Goal: Obtain resource: Obtain resource

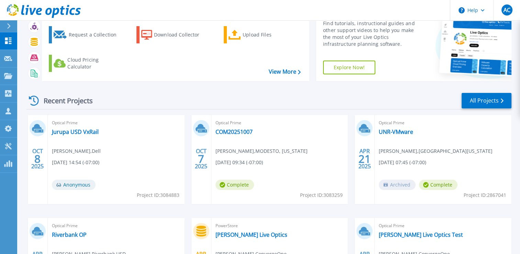
scroll to position [127, 0]
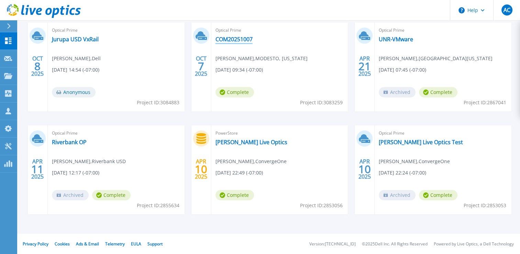
click at [237, 40] on link "COM20251007" at bounding box center [234, 39] width 37 height 7
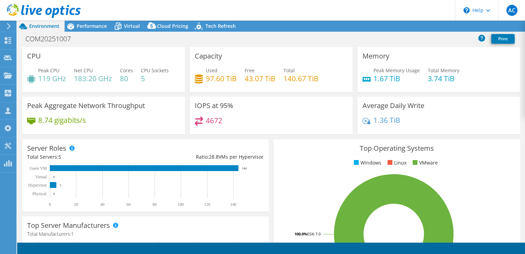
select select "USWest"
select select "USD"
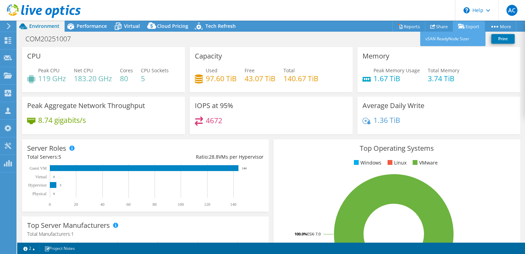
click at [470, 28] on link "Export" at bounding box center [469, 26] width 32 height 11
click at [500, 39] on link "Print" at bounding box center [503, 39] width 23 height 10
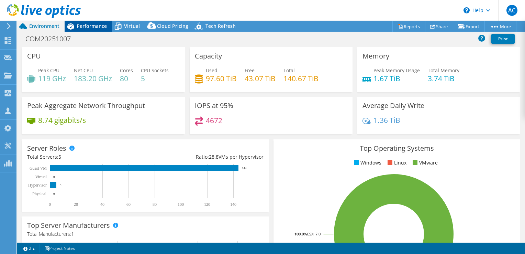
click at [98, 29] on span "Performance" at bounding box center [92, 26] width 30 height 7
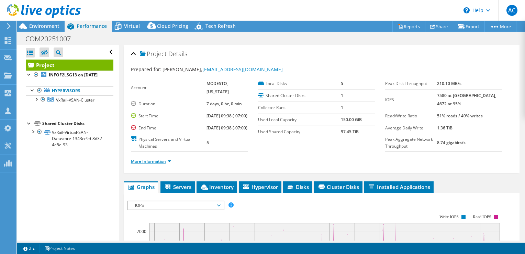
click at [162, 164] on link "More Information" at bounding box center [151, 161] width 40 height 6
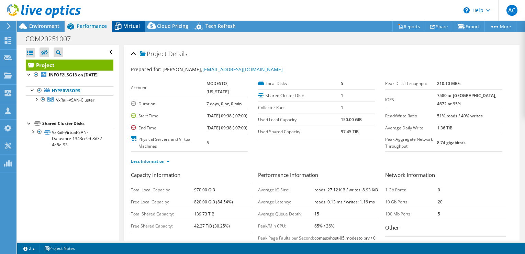
click at [132, 27] on span "Virtual" at bounding box center [132, 26] width 16 height 7
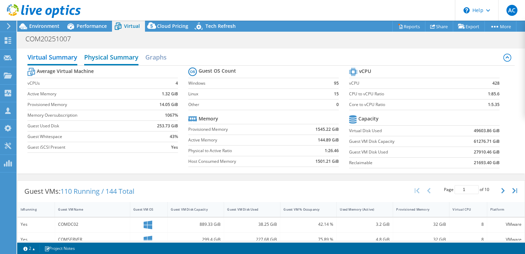
click at [115, 58] on h2 "Physical Summary" at bounding box center [111, 57] width 54 height 15
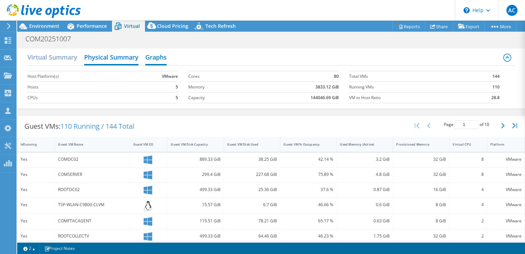
click at [152, 58] on h2 "Graphs" at bounding box center [155, 57] width 21 height 15
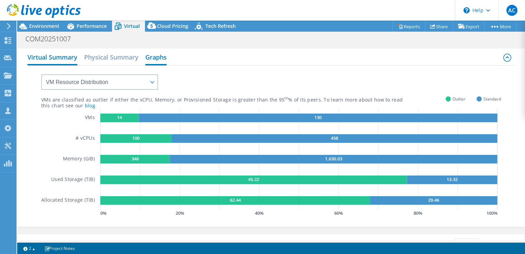
click at [46, 57] on h2 "Virtual Summary" at bounding box center [53, 57] width 50 height 15
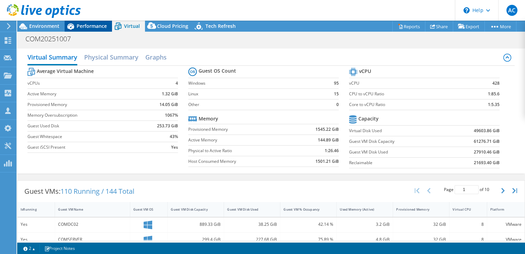
click at [87, 29] on span "Performance" at bounding box center [92, 26] width 30 height 7
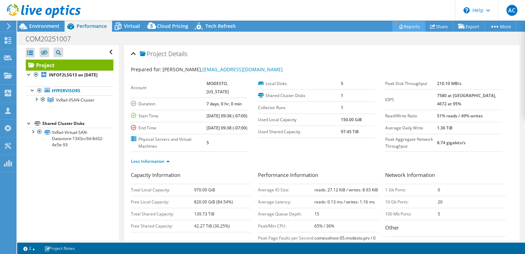
click at [401, 28] on link "Reports" at bounding box center [409, 26] width 33 height 11
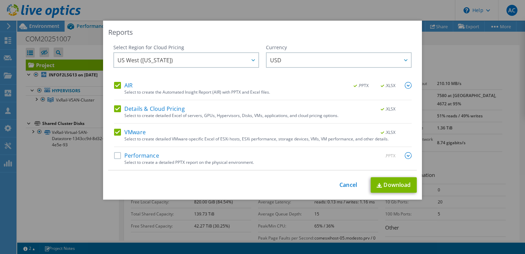
click at [114, 108] on label "Details & Cloud Pricing" at bounding box center [149, 108] width 71 height 7
click at [0, 0] on input "Details & Cloud Pricing" at bounding box center [0, 0] width 0 height 0
click at [115, 156] on label "Performance" at bounding box center [136, 155] width 45 height 7
click at [0, 0] on input "Performance" at bounding box center [0, 0] width 0 height 0
click at [400, 188] on link "Download" at bounding box center [394, 184] width 46 height 15
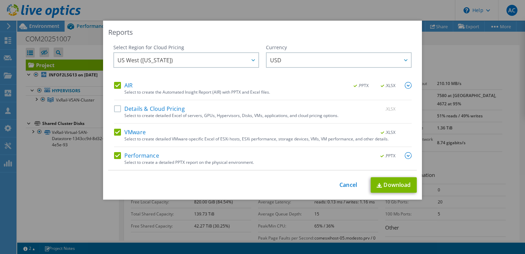
click at [476, 188] on div "Reports Select Region for Cloud Pricing Asia Pacific (Hong Kong) Asia Pacific (…" at bounding box center [262, 127] width 525 height 213
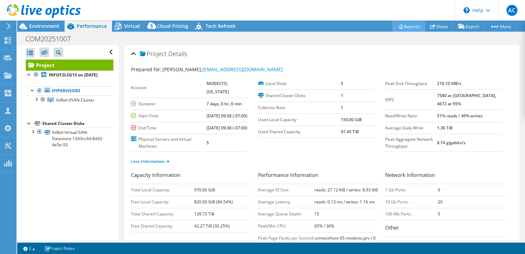
click at [398, 25] on icon at bounding box center [400, 26] width 5 height 5
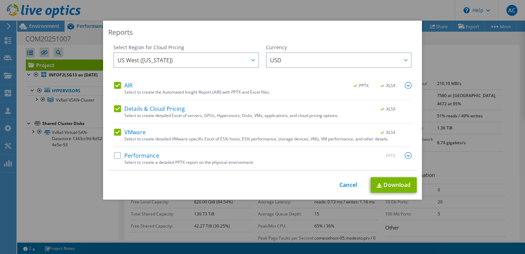
click at [490, 199] on div "Reports Select Region for Cloud Pricing Asia Pacific (Hong Kong) Asia Pacific (…" at bounding box center [262, 127] width 525 height 213
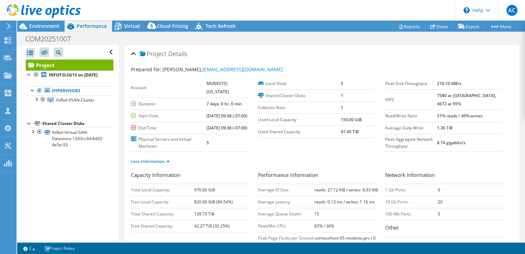
click at [100, 202] on div "Open All Close All Hide Excluded Nodes Project Tree Filter" at bounding box center [67, 142] width 101 height 195
click at [33, 134] on div at bounding box center [32, 131] width 7 height 7
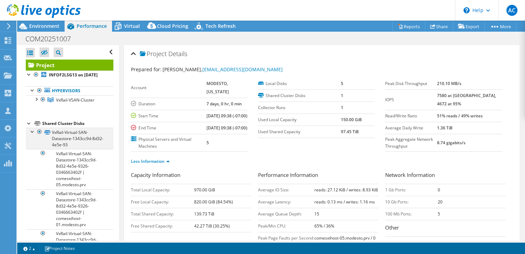
click at [30, 134] on div at bounding box center [32, 131] width 7 height 7
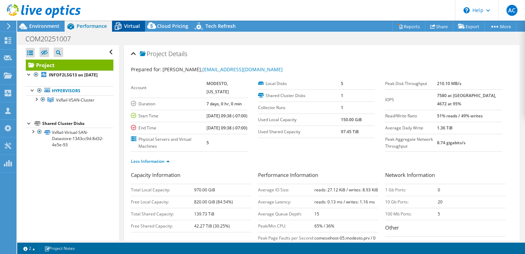
click at [127, 25] on span "Virtual" at bounding box center [132, 26] width 16 height 7
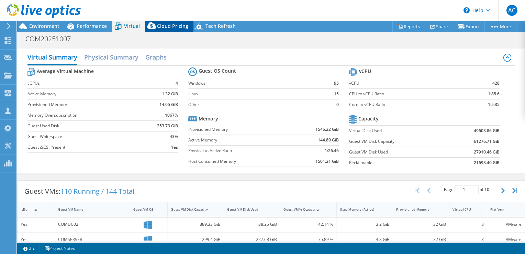
click at [165, 25] on span "Cloud Pricing" at bounding box center [172, 26] width 31 height 7
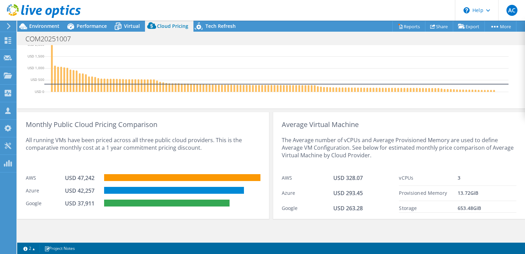
scroll to position [136, 0]
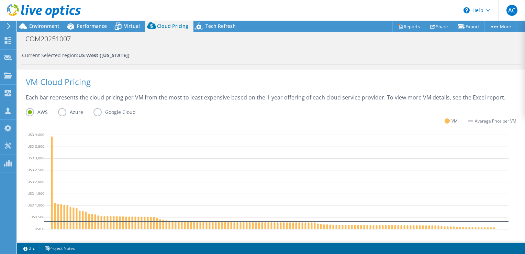
click at [61, 112] on label "Azure" at bounding box center [75, 112] width 35 height 8
click at [0, 0] on input "Azure" at bounding box center [0, 0] width 0 height 0
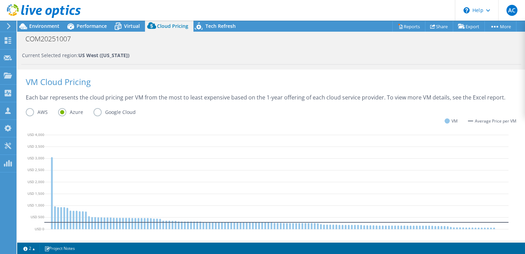
click at [97, 112] on label "Google Cloud" at bounding box center [120, 112] width 53 height 8
click at [0, 0] on input "Google Cloud" at bounding box center [0, 0] width 0 height 0
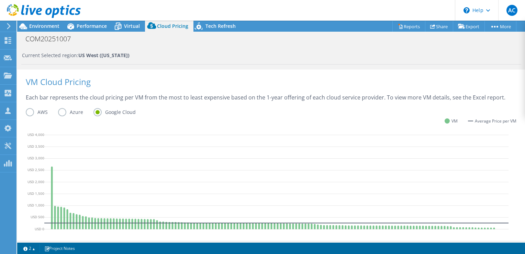
click at [63, 111] on label "Azure" at bounding box center [75, 112] width 35 height 8
click at [0, 0] on input "Azure" at bounding box center [0, 0] width 0 height 0
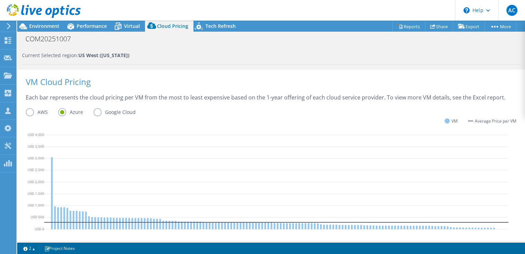
click at [35, 112] on label "AWS" at bounding box center [42, 112] width 32 height 8
click at [0, 0] on input "AWS" at bounding box center [0, 0] width 0 height 0
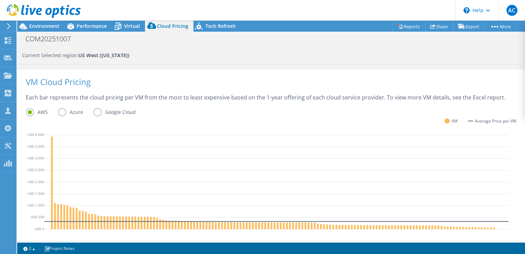
click at [59, 111] on label "Azure" at bounding box center [75, 112] width 35 height 8
click at [0, 0] on input "Azure" at bounding box center [0, 0] width 0 height 0
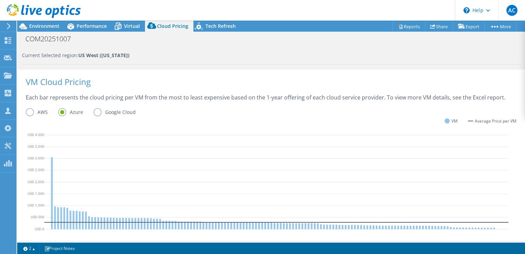
click at [102, 113] on label "Google Cloud" at bounding box center [120, 112] width 53 height 8
click at [0, 0] on input "Google Cloud" at bounding box center [0, 0] width 0 height 0
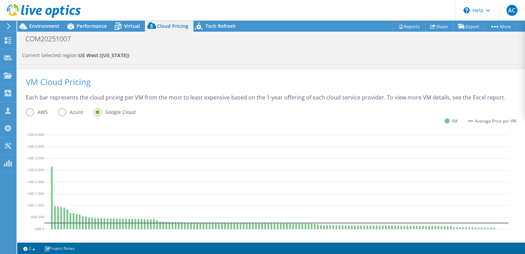
drag, startPoint x: 64, startPoint y: 112, endPoint x: 57, endPoint y: 111, distance: 6.5
click at [64, 111] on label "Azure" at bounding box center [75, 112] width 35 height 8
click at [0, 0] on input "Azure" at bounding box center [0, 0] width 0 height 0
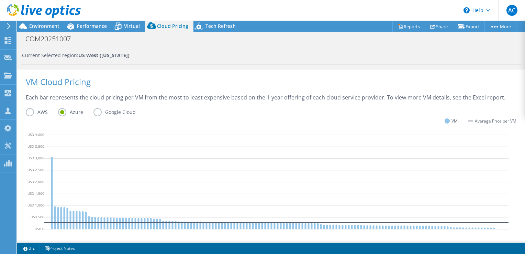
click at [27, 111] on label "AWS" at bounding box center [42, 112] width 32 height 8
click at [0, 0] on input "AWS" at bounding box center [0, 0] width 0 height 0
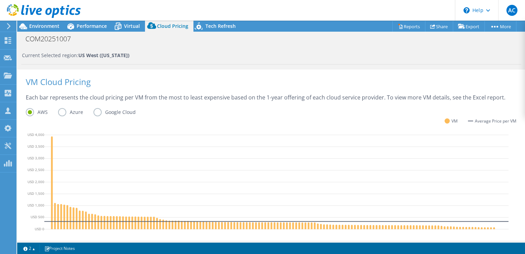
scroll to position [273, 0]
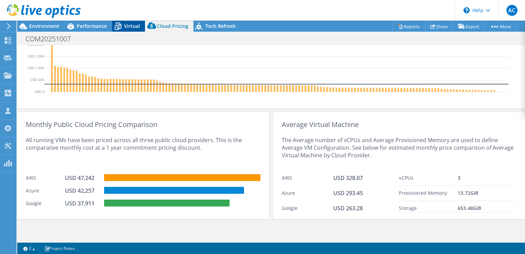
click at [128, 25] on span "Virtual" at bounding box center [132, 26] width 16 height 7
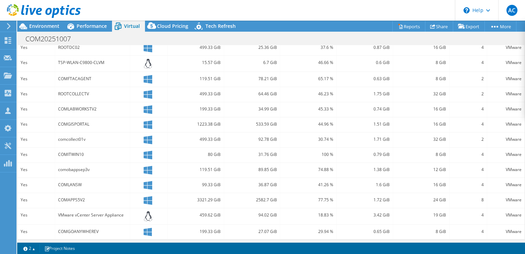
scroll to position [0, 0]
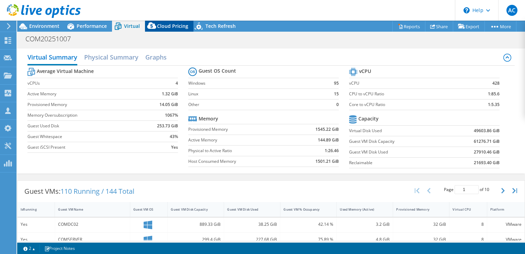
click at [167, 27] on span "Cloud Pricing" at bounding box center [172, 26] width 31 height 7
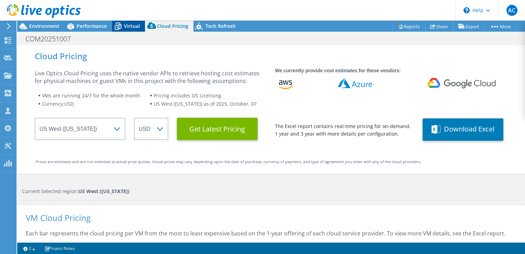
click at [130, 26] on span "Virtual" at bounding box center [132, 26] width 16 height 7
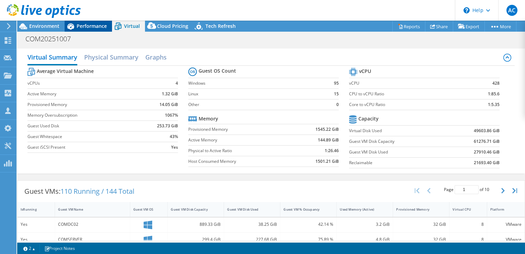
click at [85, 27] on span "Performance" at bounding box center [92, 26] width 30 height 7
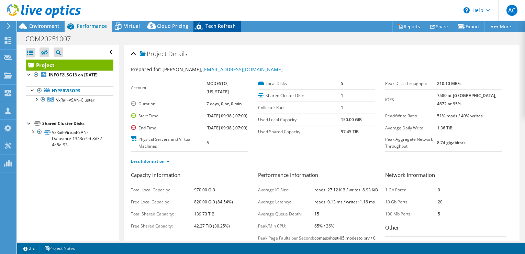
click at [207, 25] on span "Tech Refresh" at bounding box center [221, 26] width 30 height 7
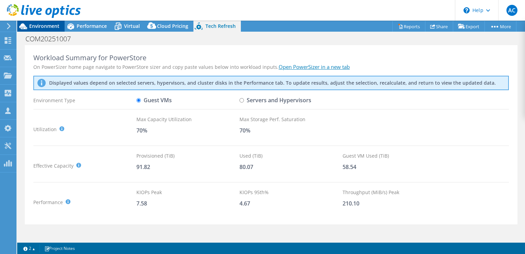
click at [43, 25] on span "Environment" at bounding box center [44, 26] width 30 height 7
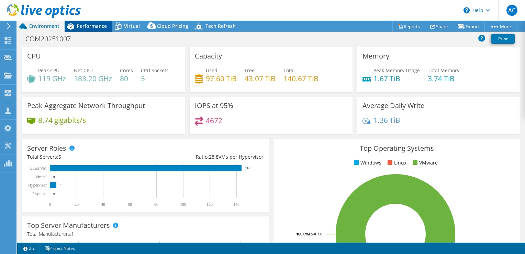
click at [84, 22] on div "Performance" at bounding box center [88, 26] width 47 height 11
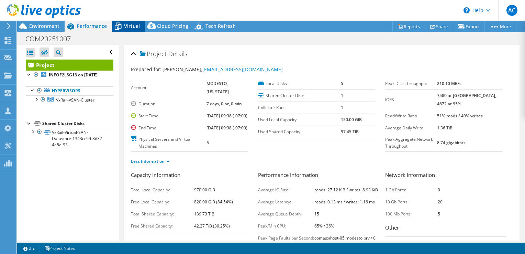
click at [127, 21] on div "Virtual" at bounding box center [128, 26] width 33 height 11
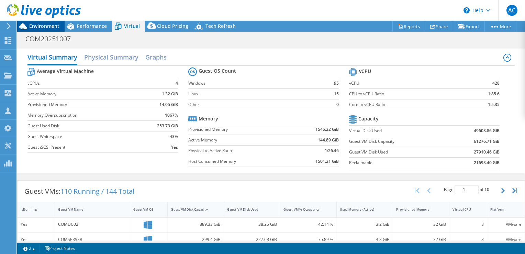
click at [41, 26] on span "Environment" at bounding box center [44, 26] width 30 height 7
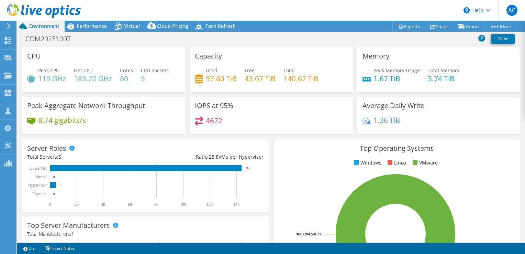
select select "USWest"
select select "USD"
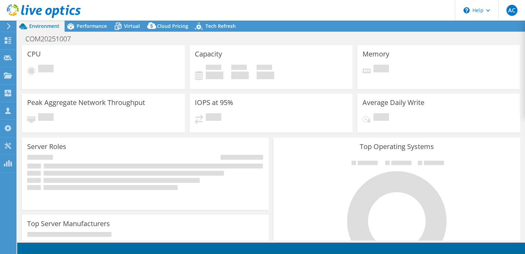
select select "USWest"
